Goal: Register for event/course

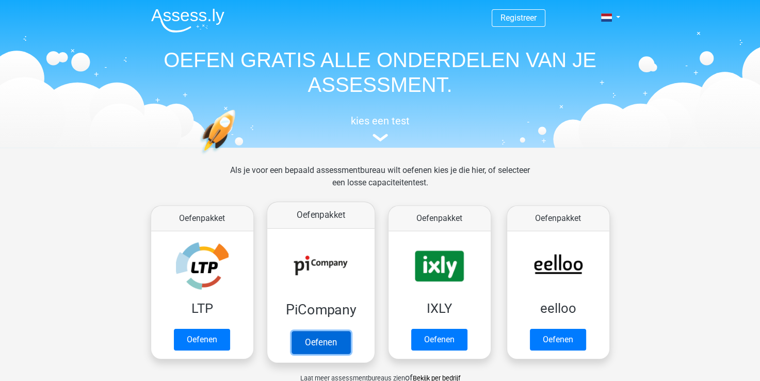
click at [316, 340] on link "Oefenen" at bounding box center [320, 342] width 59 height 23
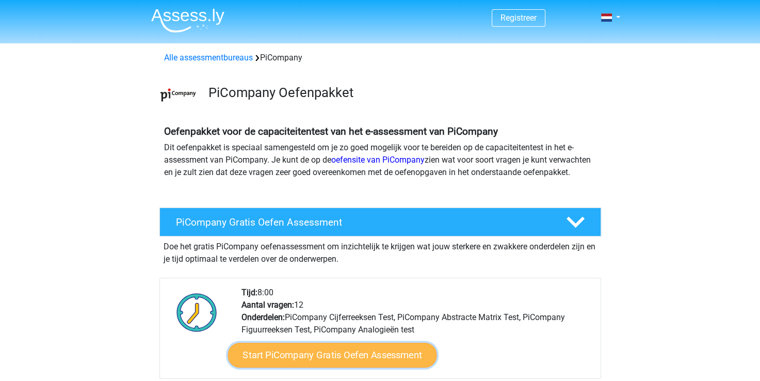
click at [377, 363] on link "Start PiCompany Gratis Oefen Assessment" at bounding box center [332, 355] width 209 height 25
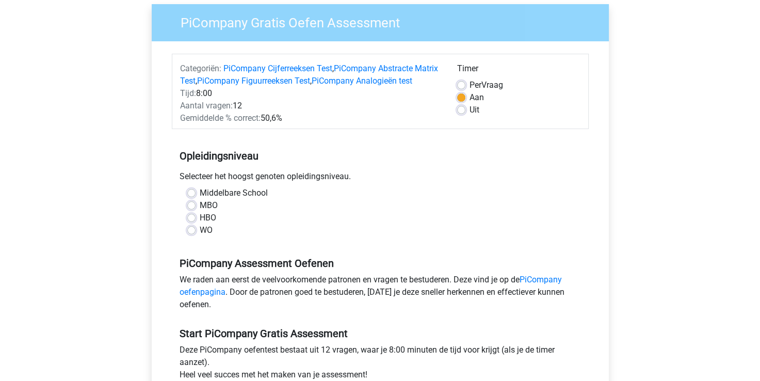
scroll to position [83, 0]
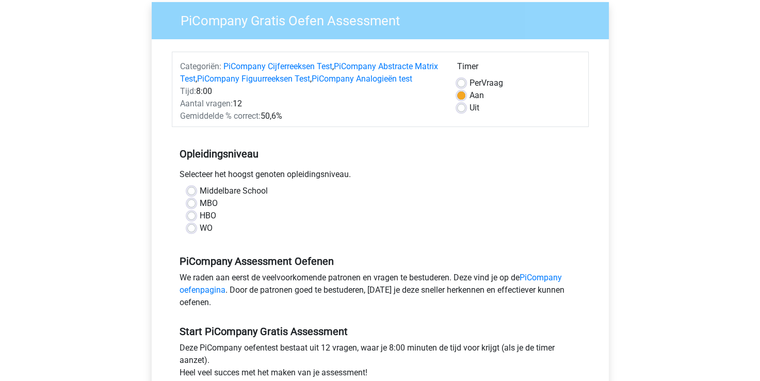
click at [200, 210] on label "MBO" at bounding box center [209, 203] width 18 height 12
click at [190, 207] on input "MBO" at bounding box center [191, 202] width 8 height 10
radio input "true"
click at [89, 250] on div "Registreer" at bounding box center [380, 329] width 760 height 824
click at [210, 295] on link "PiCompany oefenpagina" at bounding box center [371, 284] width 382 height 22
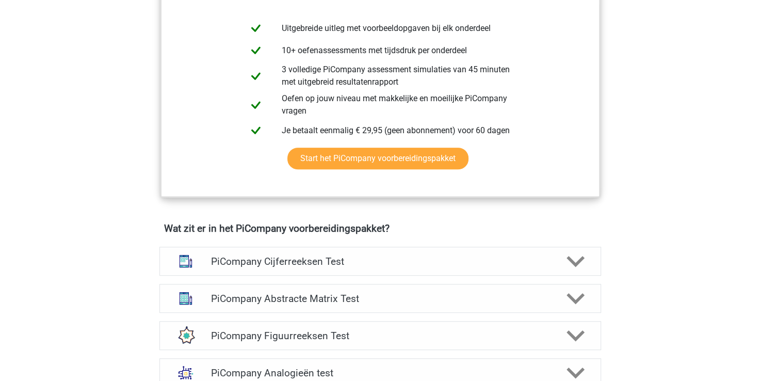
scroll to position [495, 0]
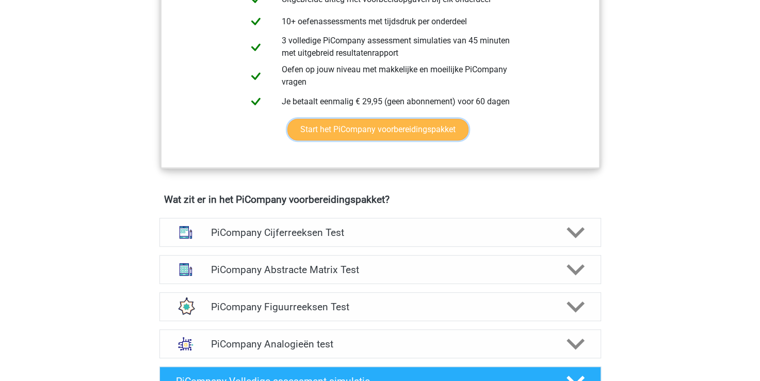
click at [392, 139] on link "Start het PiCompany voorbereidingspakket" at bounding box center [377, 130] width 181 height 22
